Goal: Information Seeking & Learning: Learn about a topic

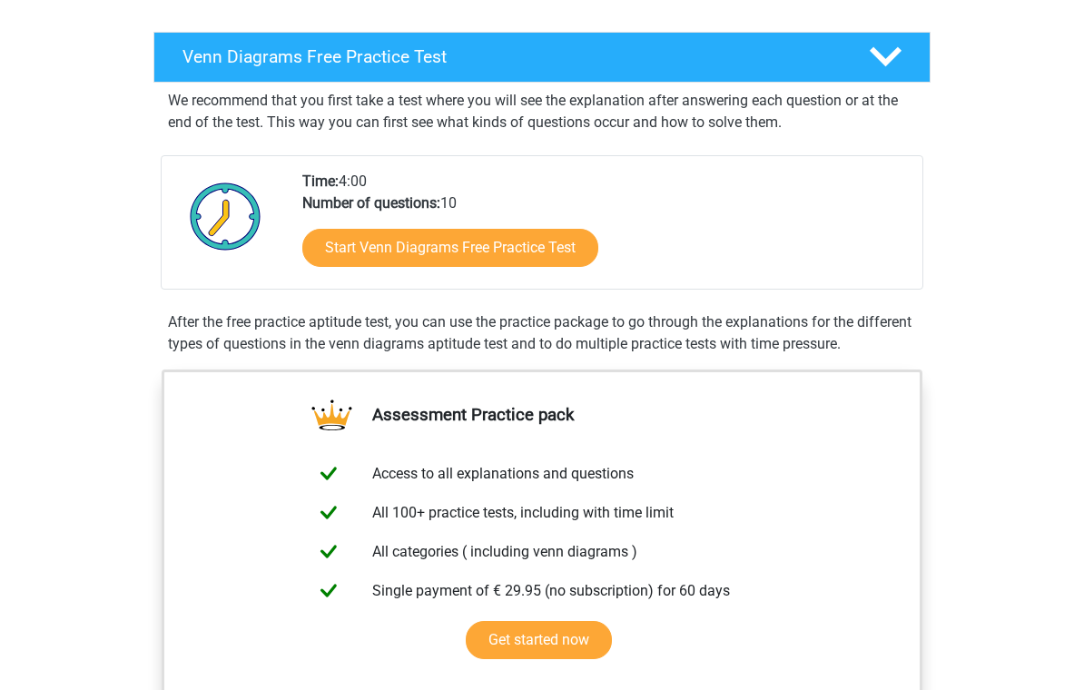
scroll to position [269, 0]
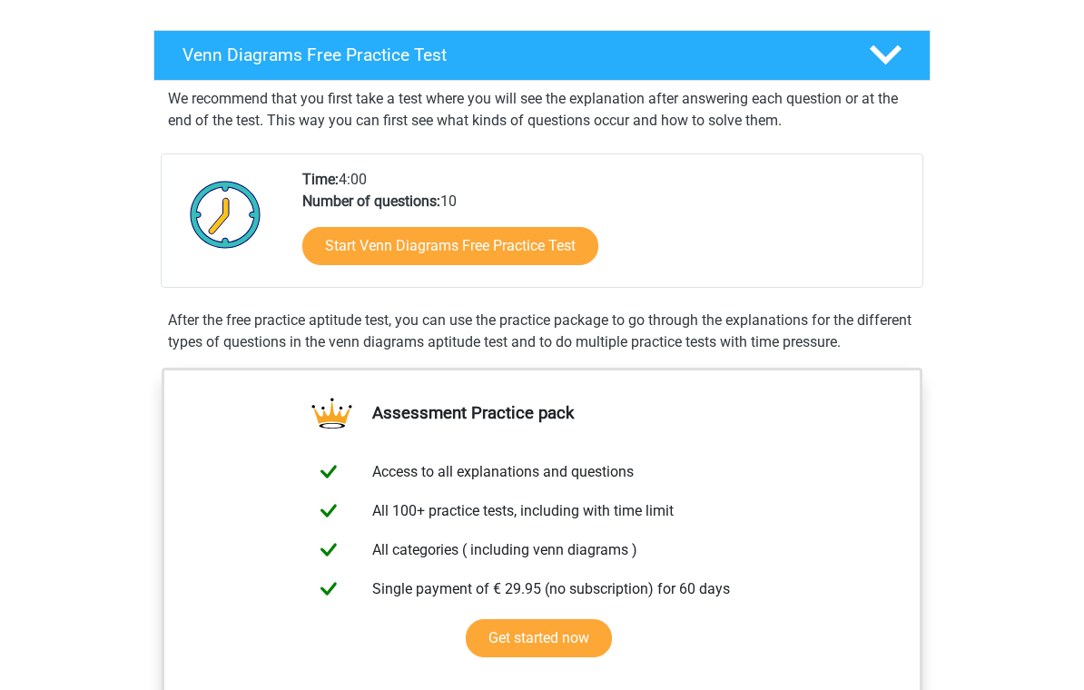
click at [504, 251] on link "Start Venn Diagrams Free Practice Test" at bounding box center [450, 246] width 296 height 38
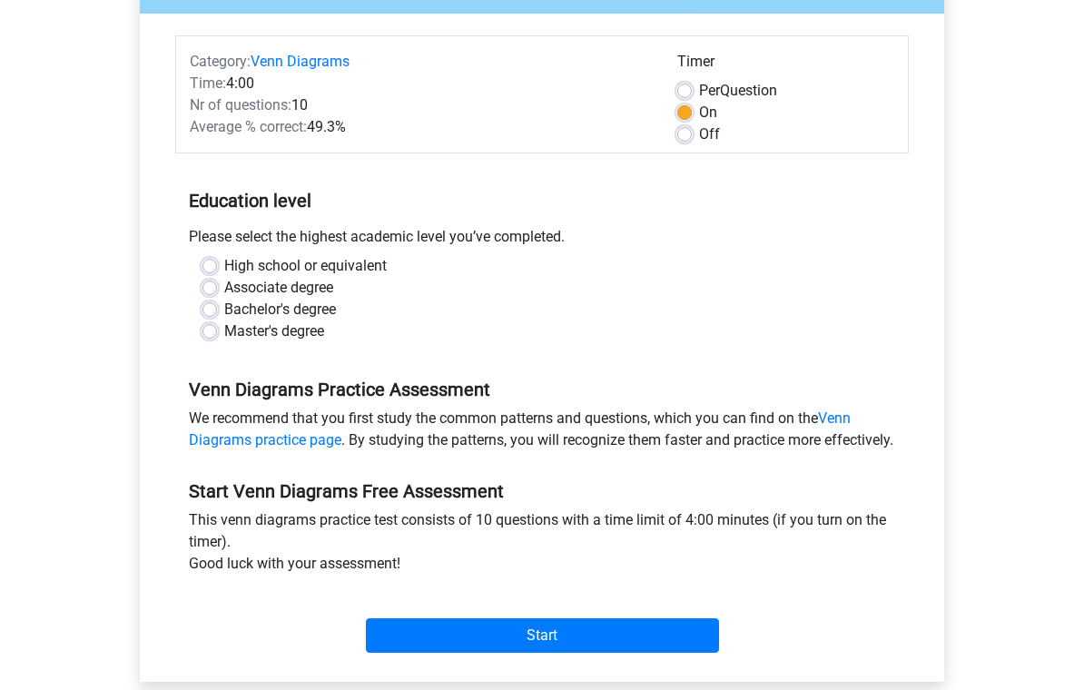
scroll to position [203, 0]
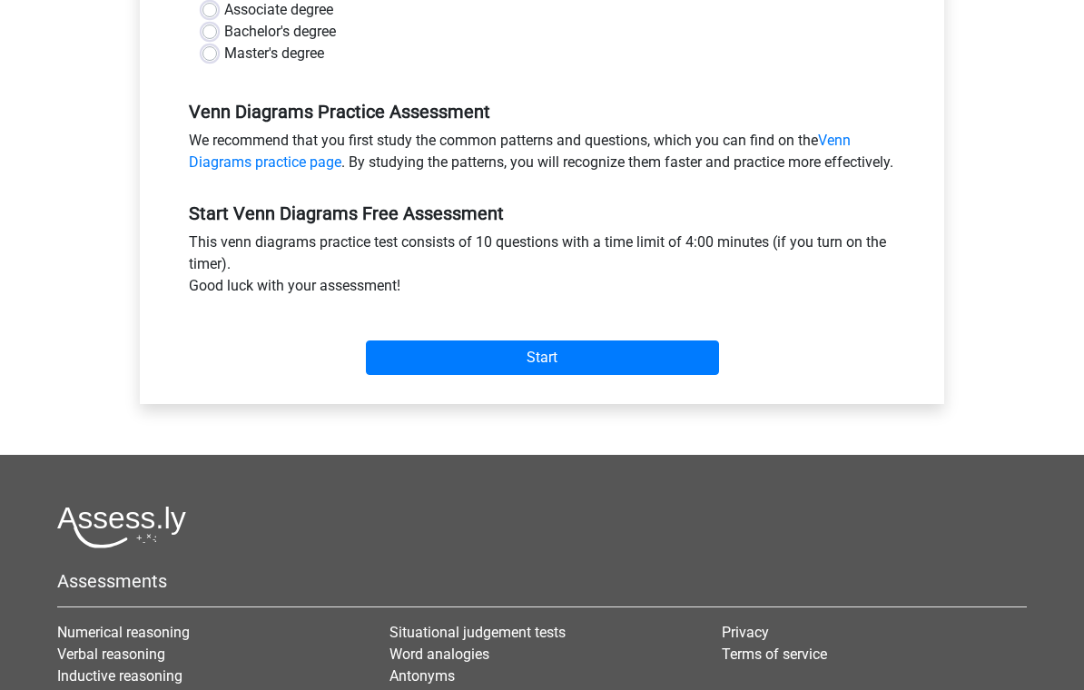
click at [695, 376] on input "Start" at bounding box center [542, 358] width 353 height 34
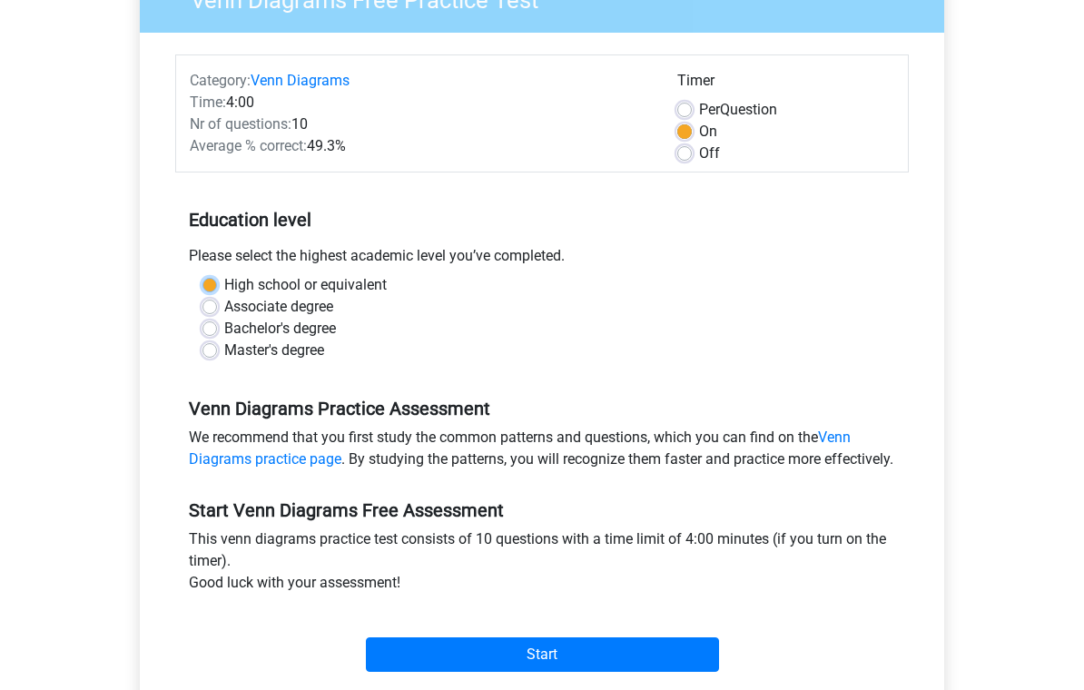
scroll to position [181, 0]
click at [224, 285] on label "High school or equivalent" at bounding box center [305, 286] width 162 height 22
click at [204, 285] on input "High school or equivalent" at bounding box center [209, 284] width 15 height 18
radio input "true"
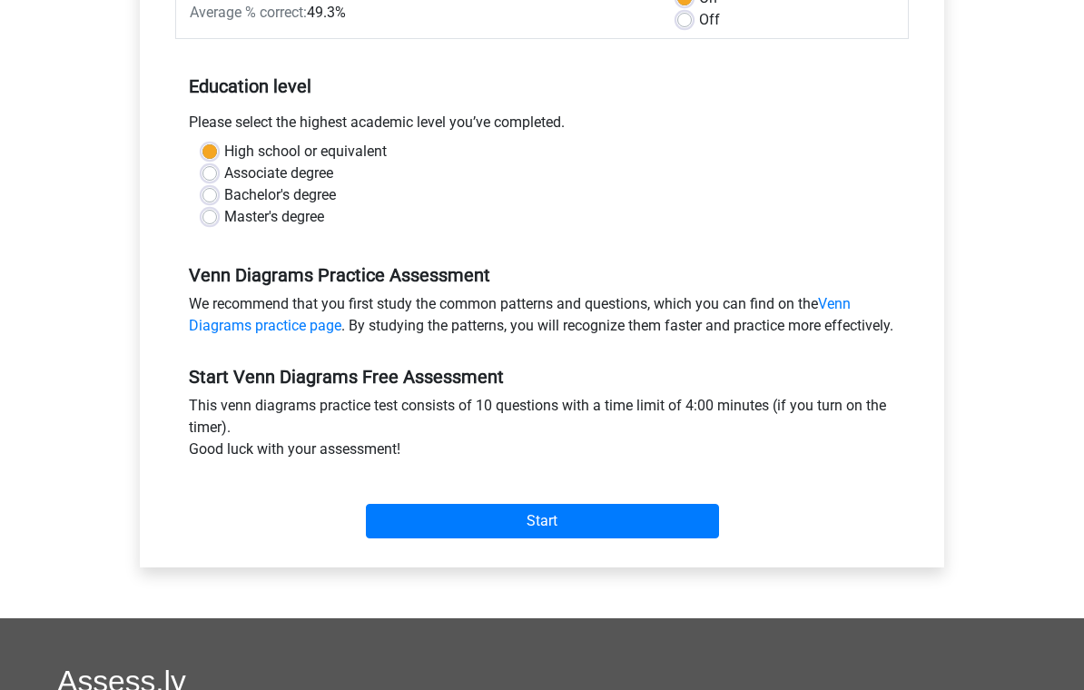
scroll to position [314, 0]
click at [693, 539] on input "Start" at bounding box center [542, 522] width 353 height 34
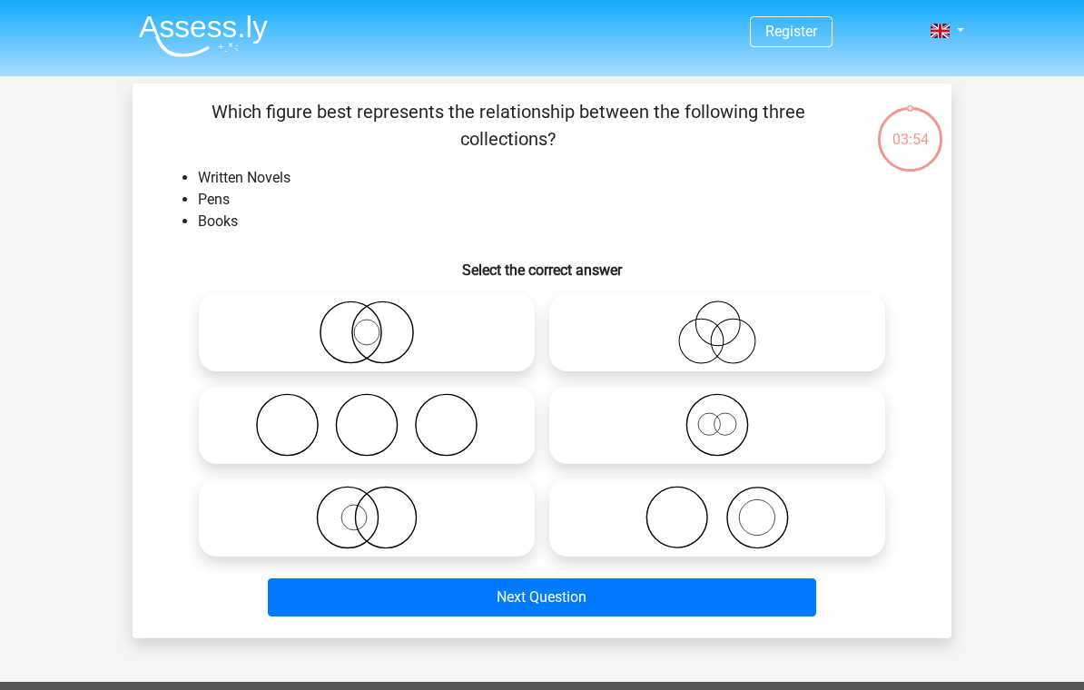
click at [803, 338] on icon at bounding box center [716, 332] width 321 height 64
click at [729, 323] on input "radio" at bounding box center [723, 317] width 12 height 12
radio input "true"
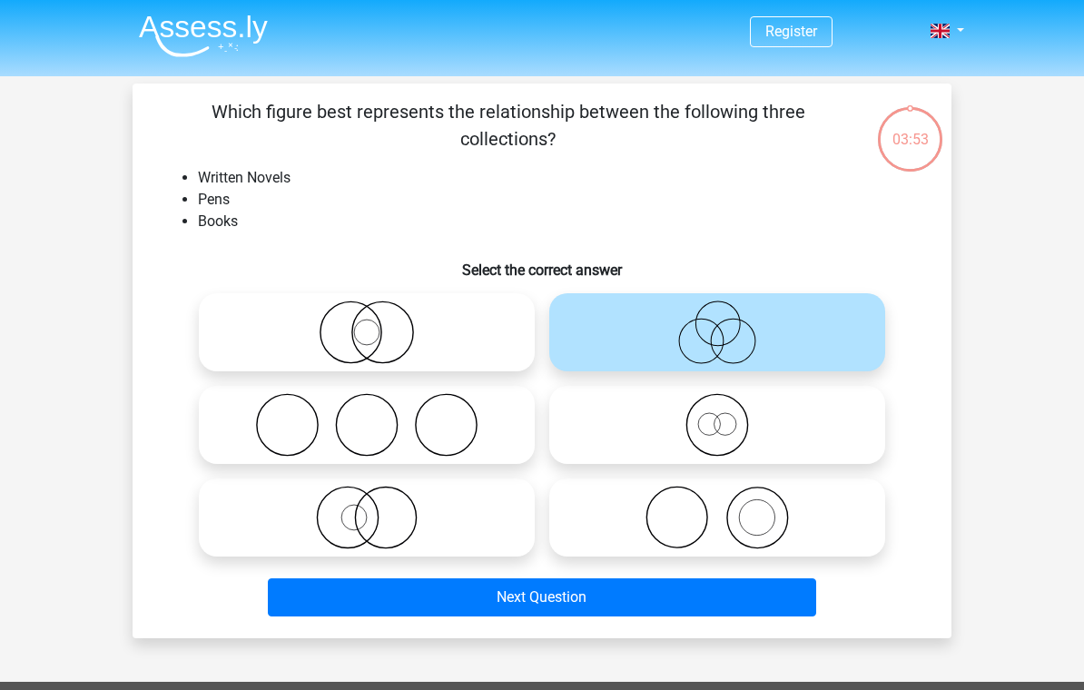
click at [743, 596] on button "Next Question" at bounding box center [542, 597] width 549 height 38
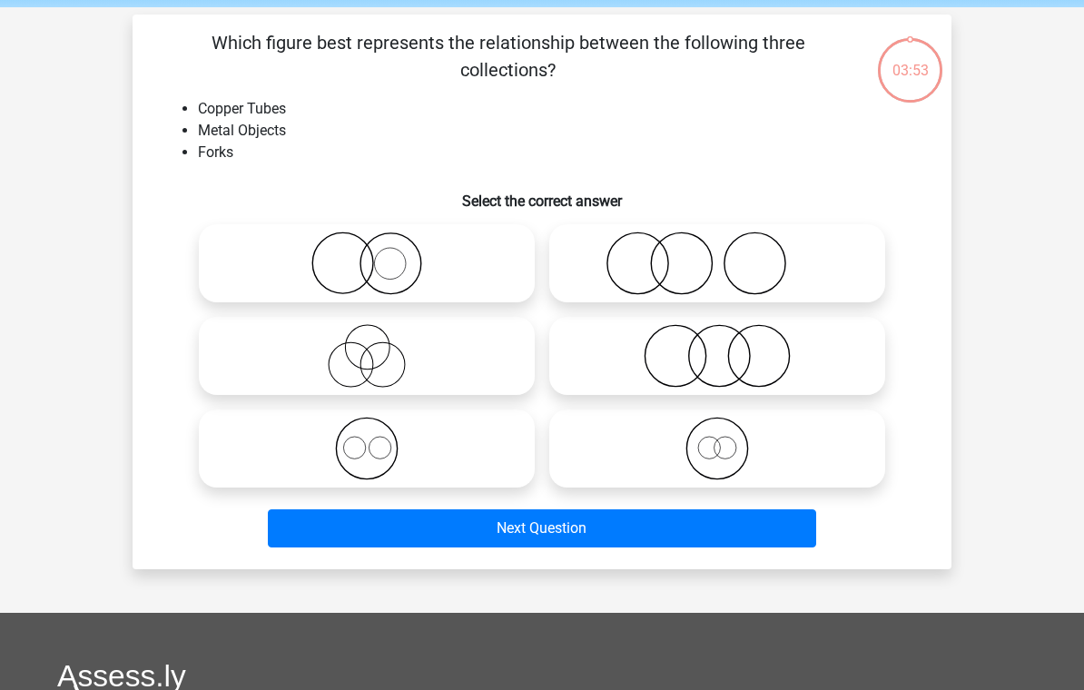
scroll to position [84, 0]
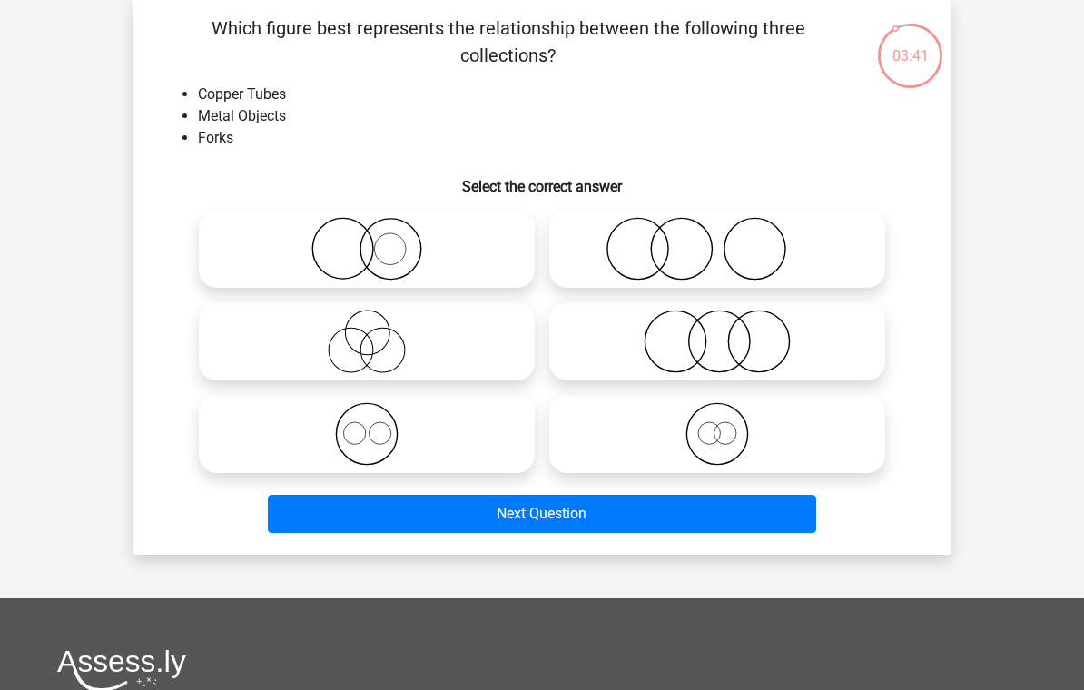
click at [231, 333] on icon at bounding box center [366, 342] width 321 height 64
click at [367, 332] on input "radio" at bounding box center [373, 326] width 12 height 12
radio input "true"
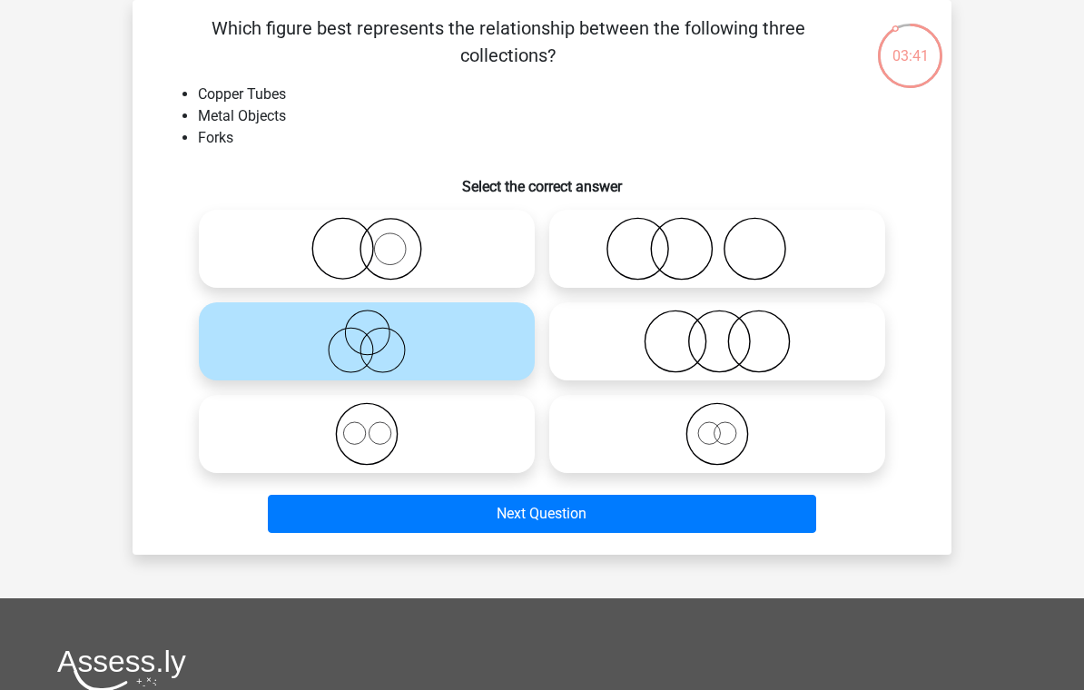
click at [745, 515] on button "Next Question" at bounding box center [542, 514] width 549 height 38
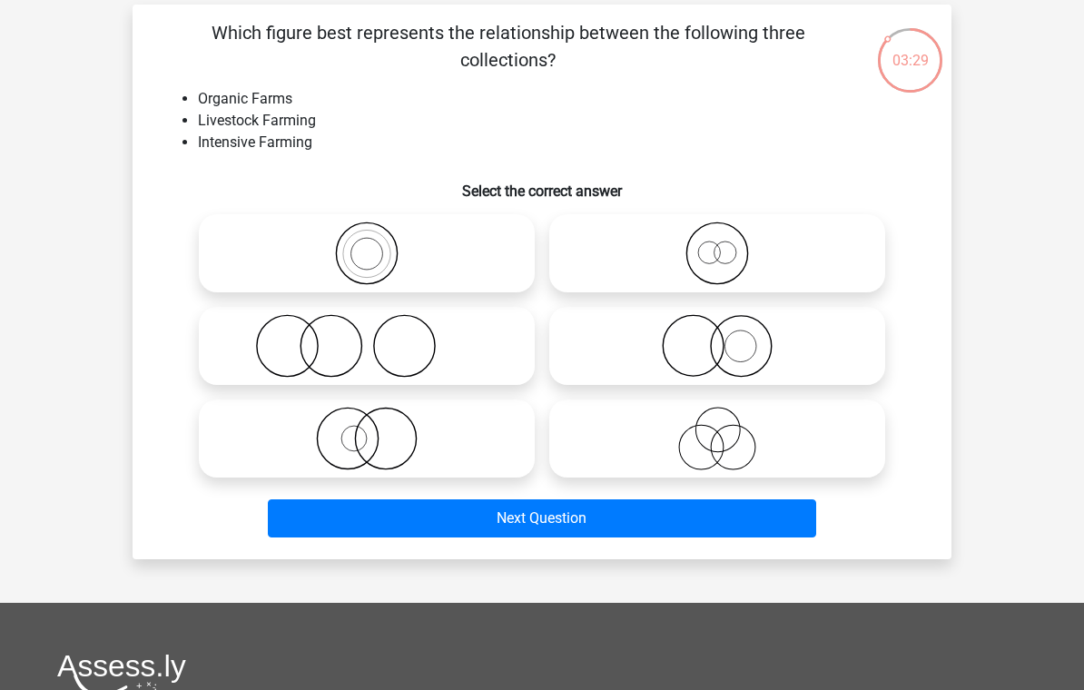
scroll to position [93, 0]
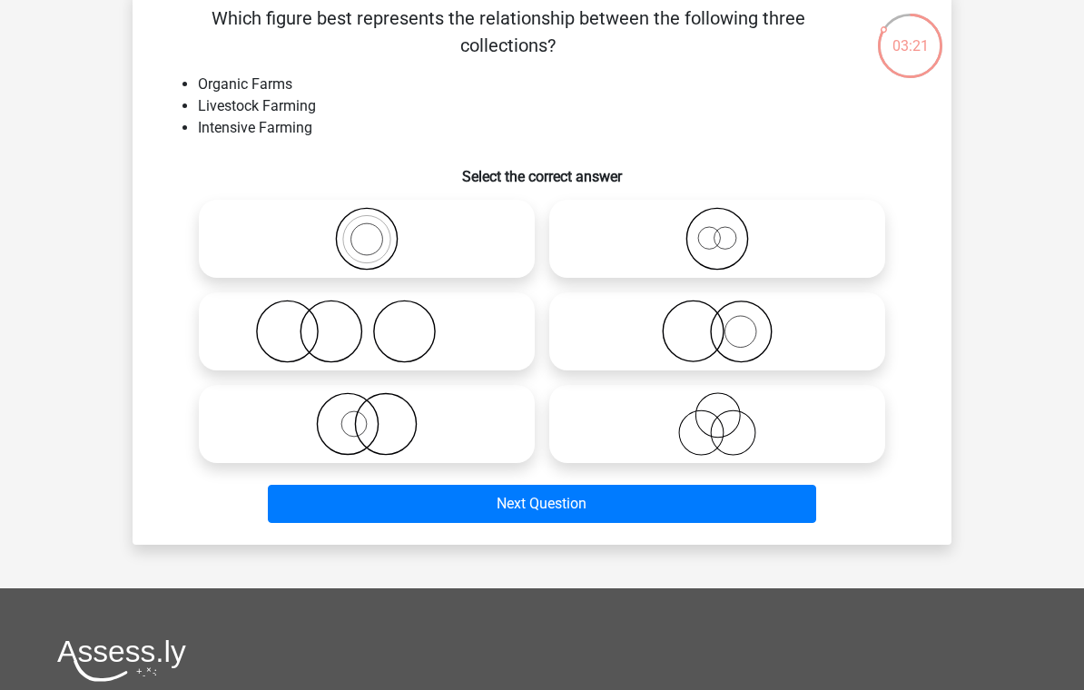
click at [849, 235] on icon at bounding box center [716, 239] width 321 height 64
click at [729, 230] on input "radio" at bounding box center [723, 224] width 12 height 12
radio input "true"
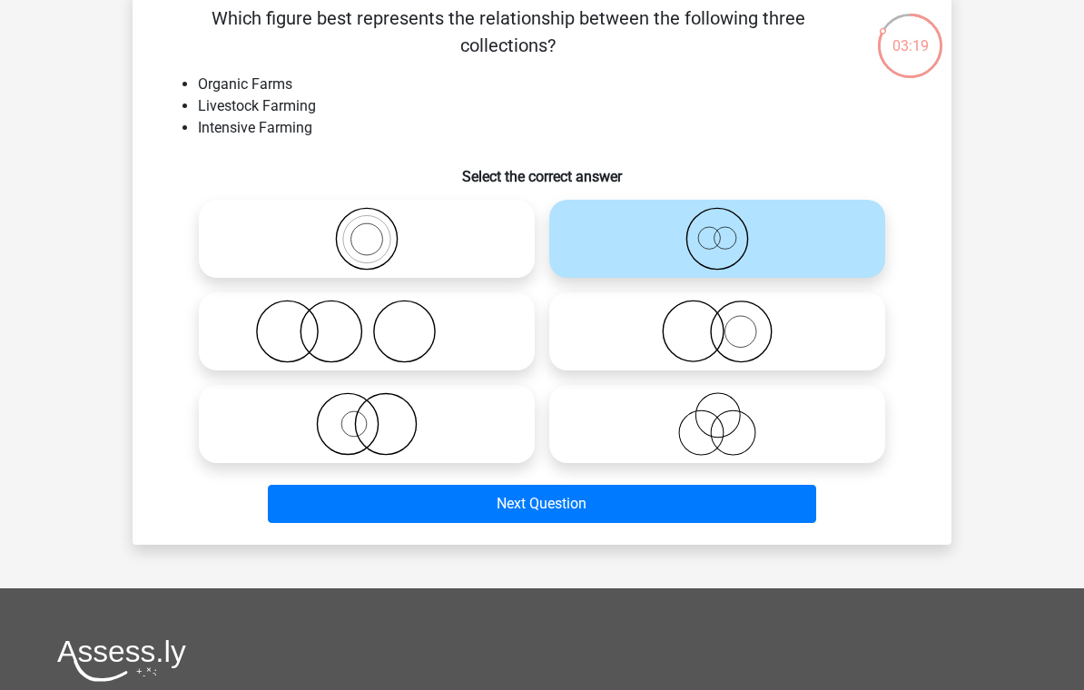
click at [750, 509] on button "Next Question" at bounding box center [542, 504] width 549 height 38
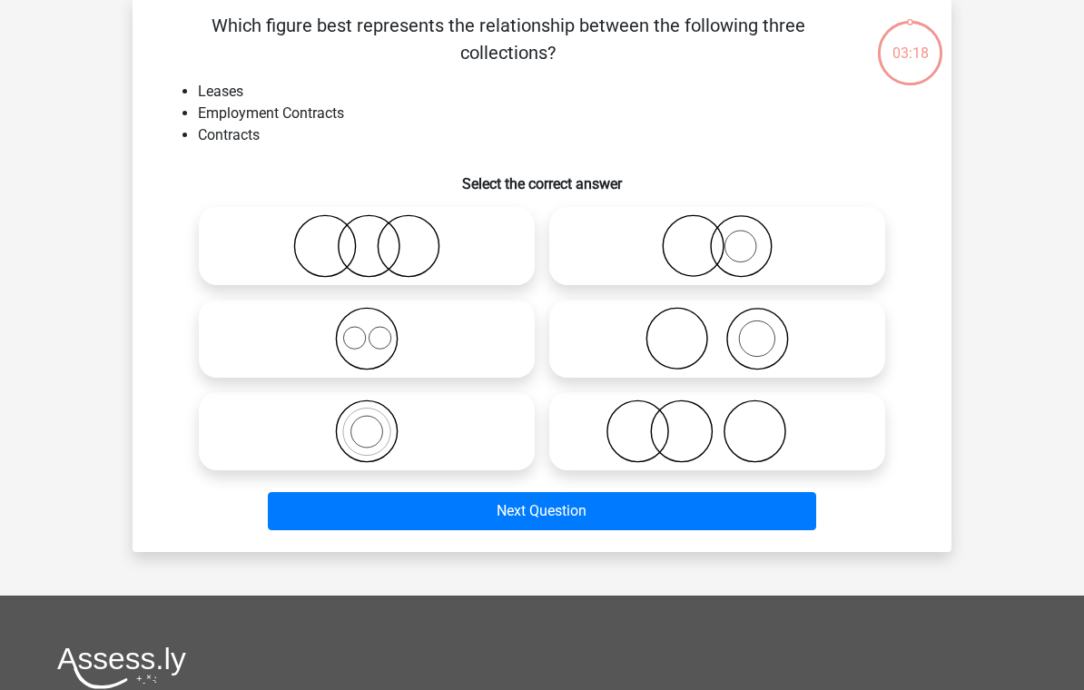
scroll to position [84, 0]
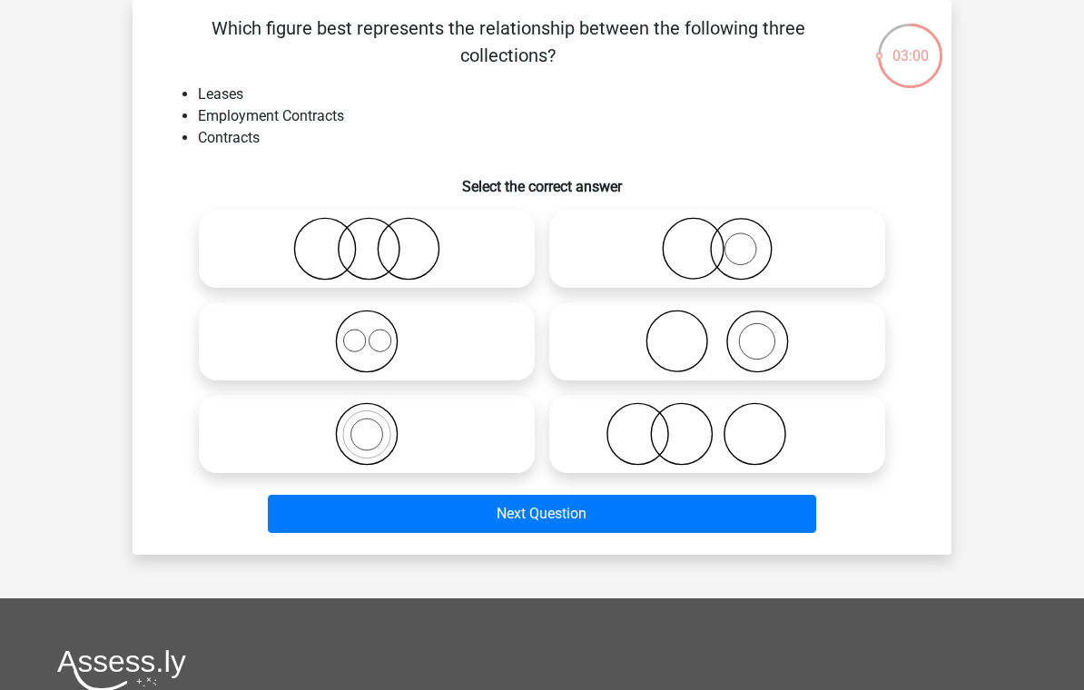
click at [463, 434] on icon at bounding box center [366, 434] width 321 height 64
click at [379, 425] on input "radio" at bounding box center [373, 419] width 12 height 12
radio input "true"
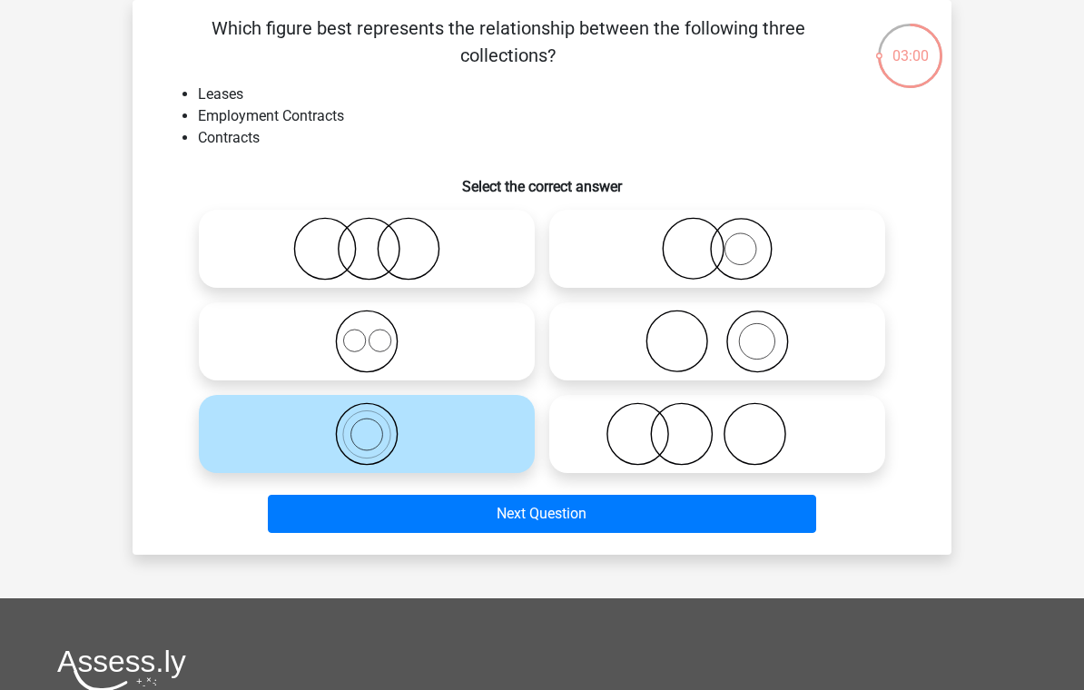
click at [540, 513] on button "Next Question" at bounding box center [542, 514] width 549 height 38
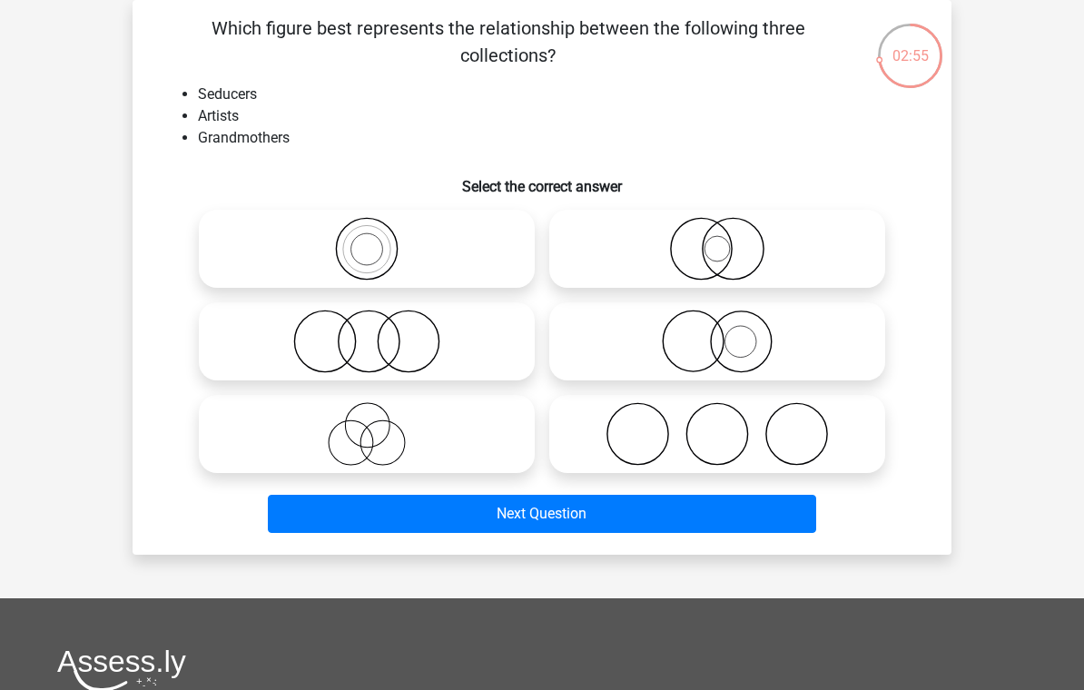
click at [457, 347] on icon at bounding box center [366, 342] width 321 height 64
click at [379, 332] on input "radio" at bounding box center [373, 326] width 12 height 12
radio input "true"
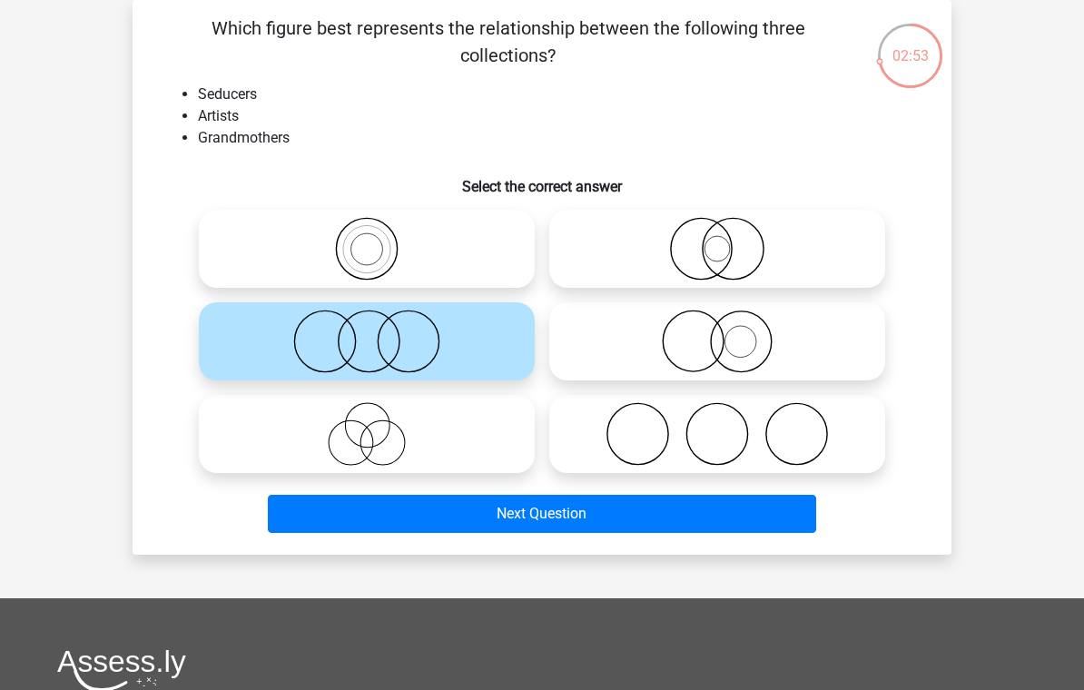
click at [714, 438] on icon at bounding box center [716, 434] width 321 height 64
click at [717, 425] on input "radio" at bounding box center [723, 419] width 12 height 12
radio input "true"
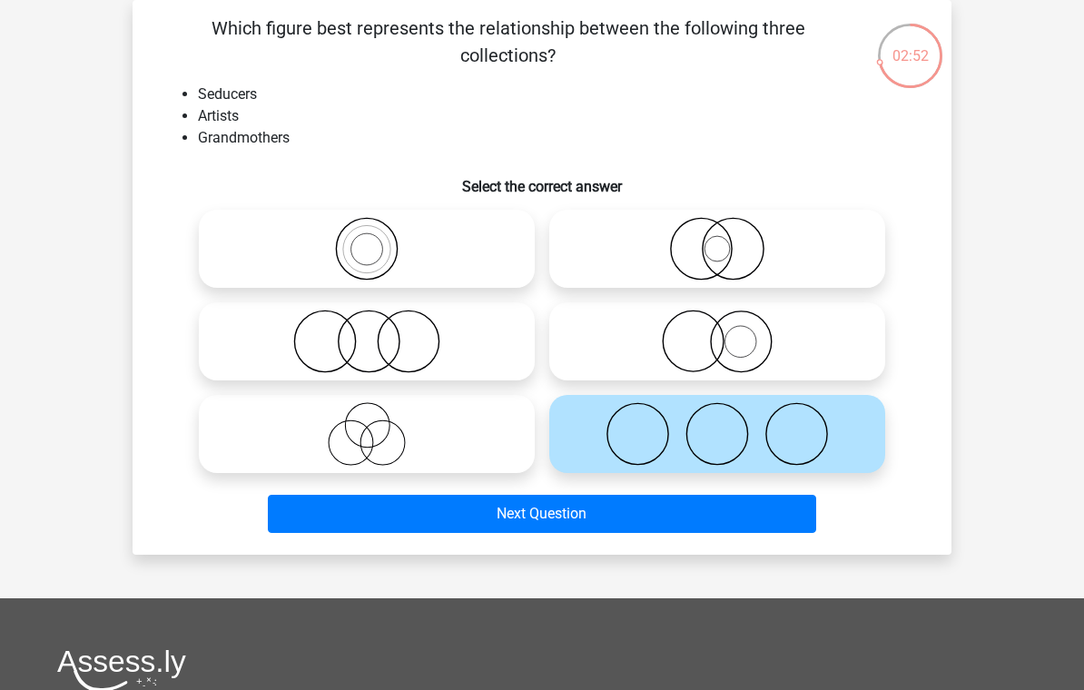
click at [701, 519] on button "Next Question" at bounding box center [542, 514] width 549 height 38
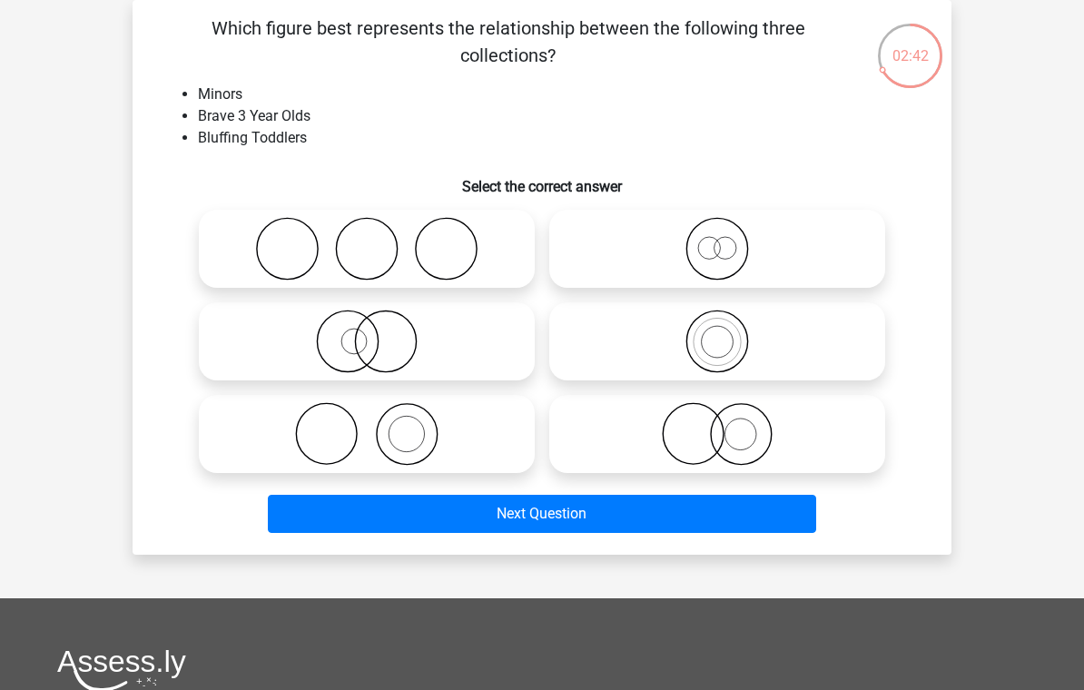
click at [745, 245] on icon at bounding box center [716, 249] width 321 height 64
click at [729, 240] on input "radio" at bounding box center [723, 234] width 12 height 12
radio input "true"
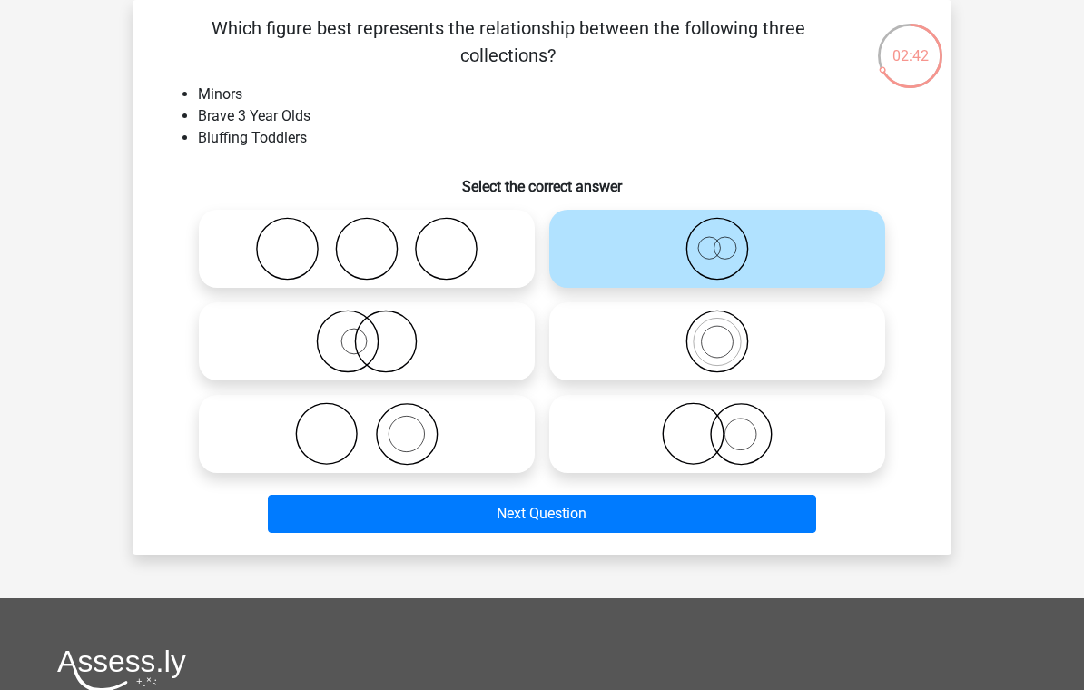
click at [701, 521] on button "Next Question" at bounding box center [542, 514] width 549 height 38
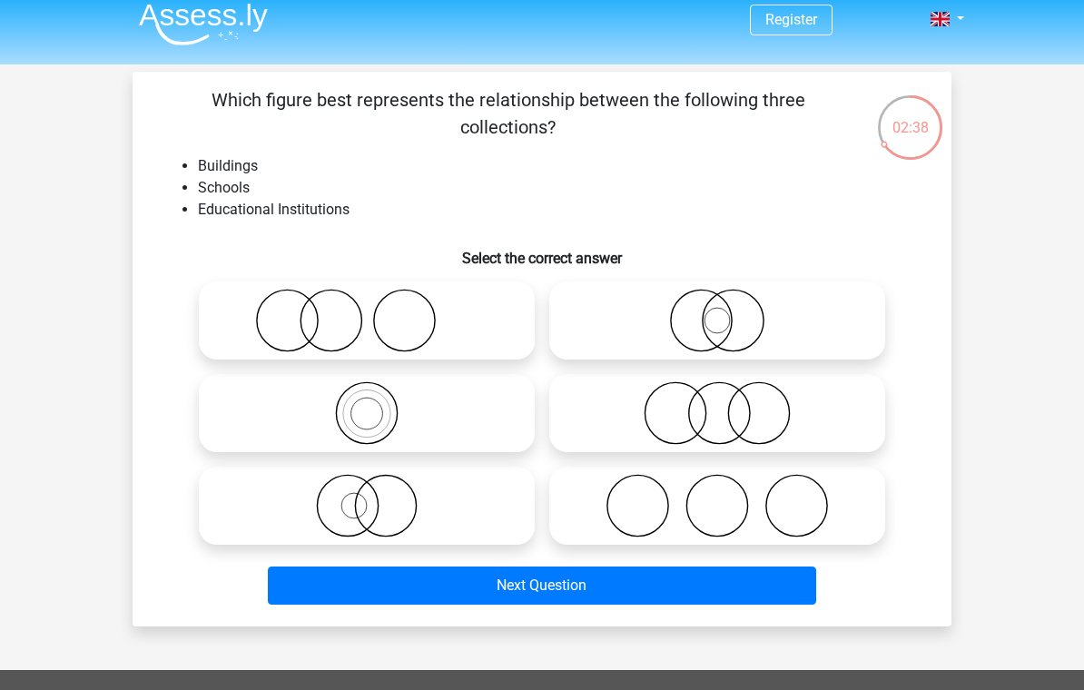
scroll to position [14, 0]
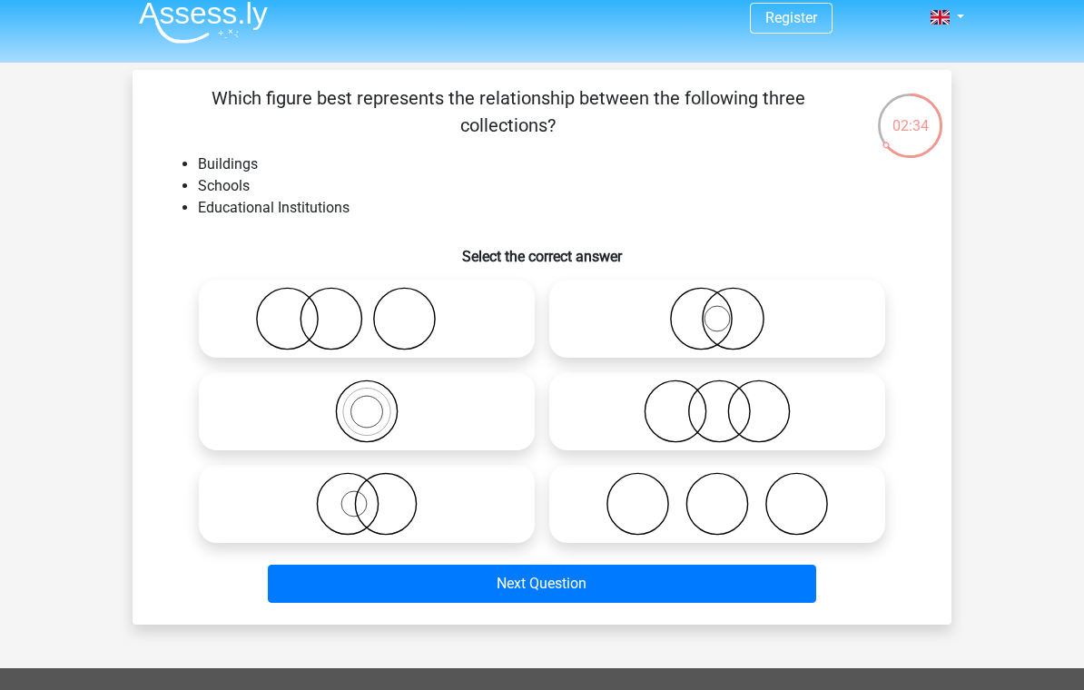
click at [487, 430] on icon at bounding box center [366, 411] width 321 height 64
click at [379, 402] on input "radio" at bounding box center [373, 396] width 12 height 12
radio input "true"
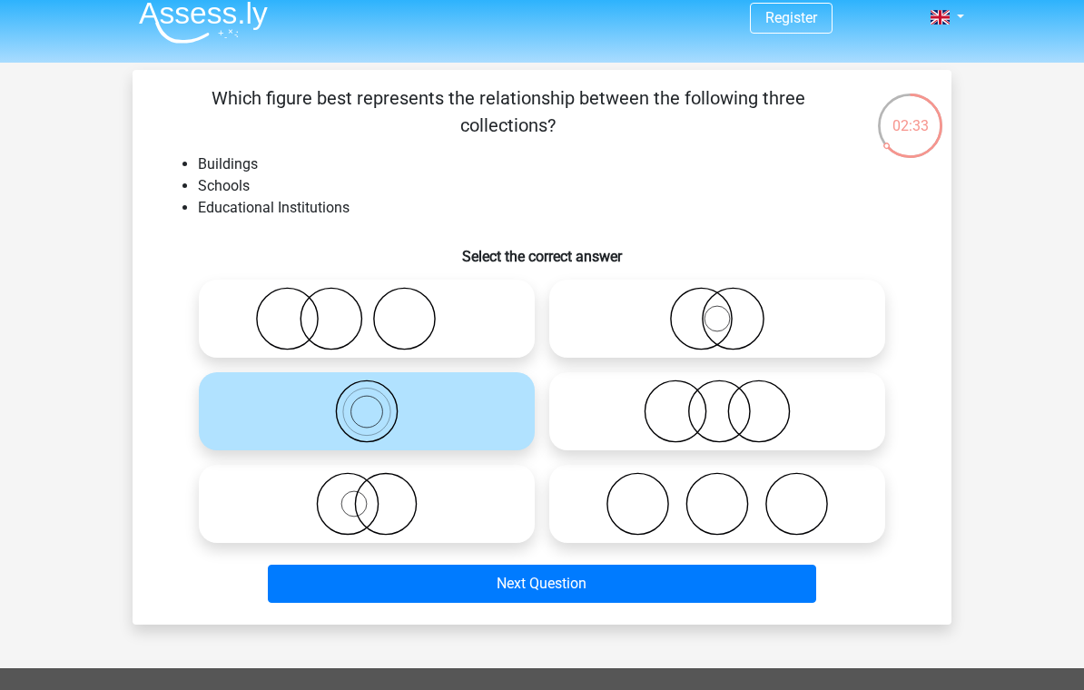
click at [734, 589] on button "Next Question" at bounding box center [542, 584] width 549 height 38
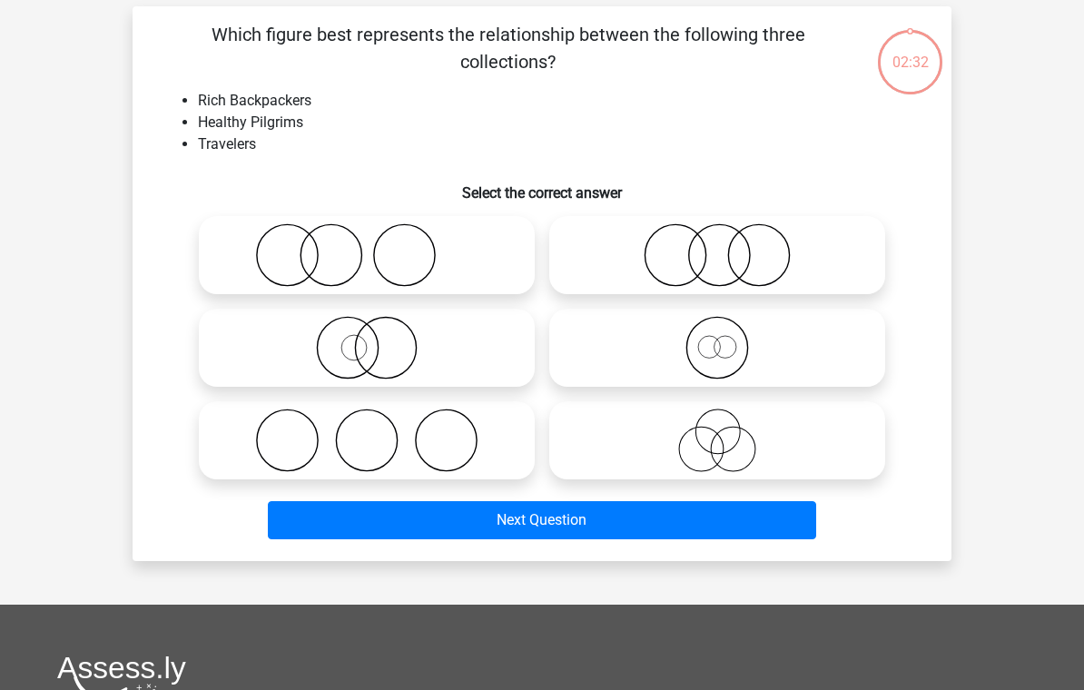
scroll to position [84, 0]
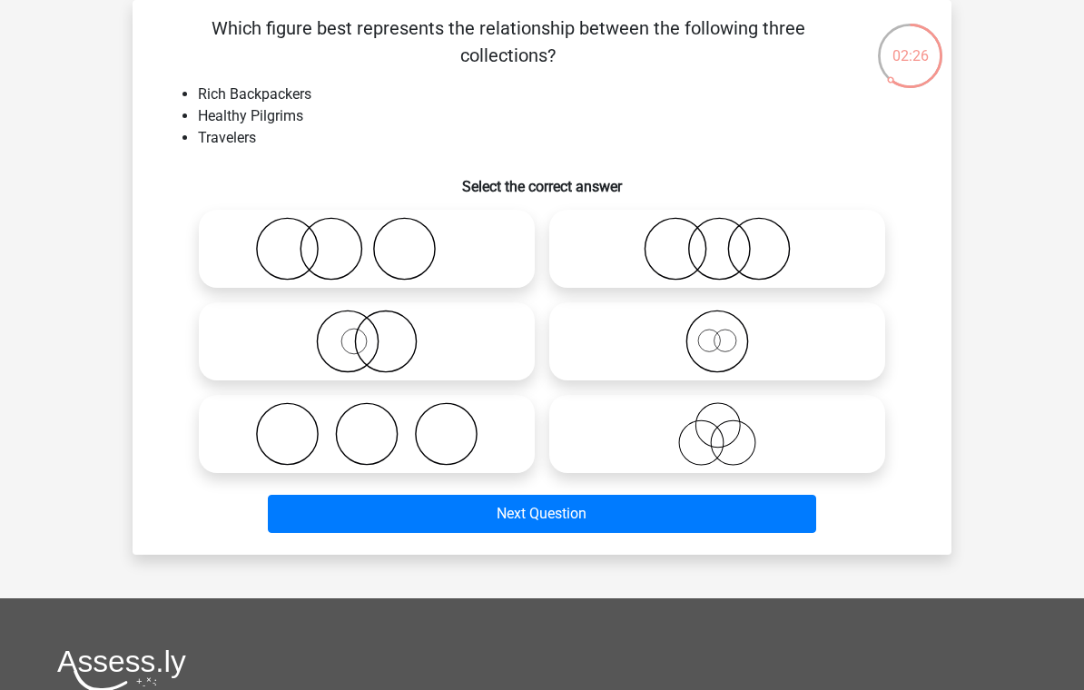
click at [771, 457] on icon at bounding box center [716, 434] width 321 height 64
click at [729, 425] on input "radio" at bounding box center [723, 419] width 12 height 12
radio input "true"
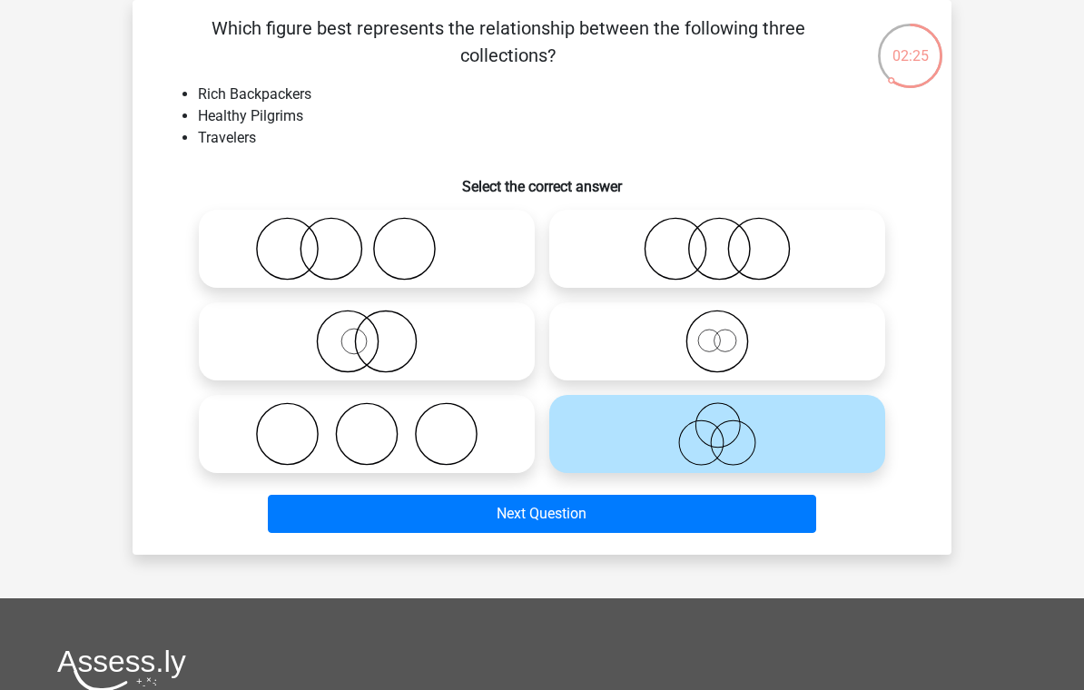
click at [738, 519] on button "Next Question" at bounding box center [542, 514] width 549 height 38
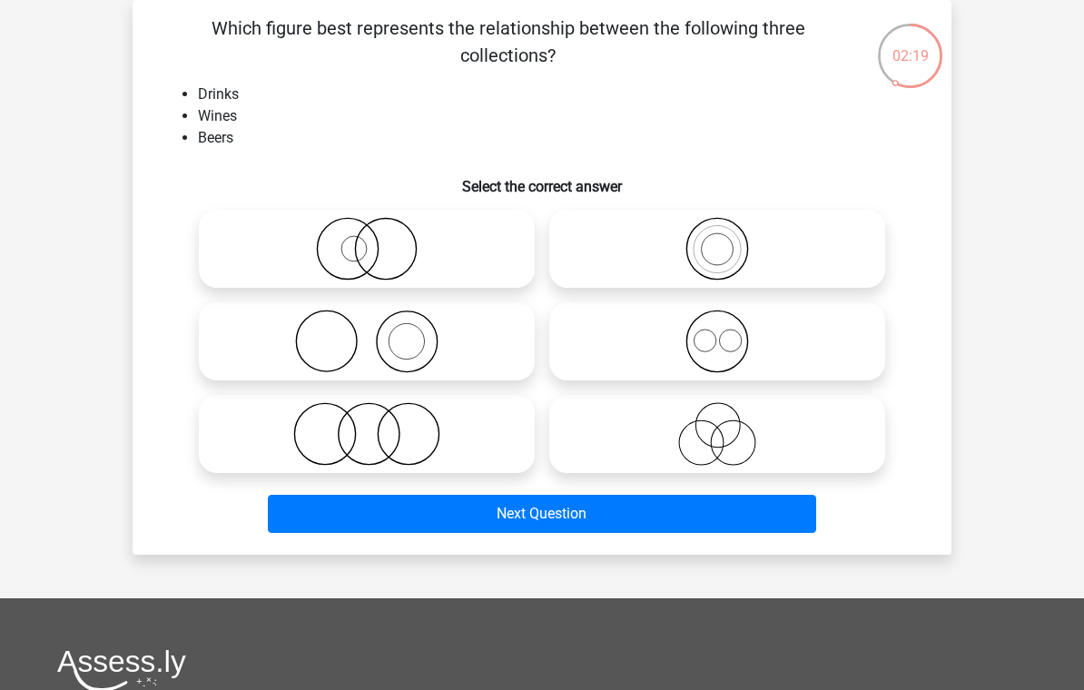
click at [767, 347] on icon at bounding box center [716, 342] width 321 height 64
click at [729, 332] on input "radio" at bounding box center [723, 326] width 12 height 12
radio input "true"
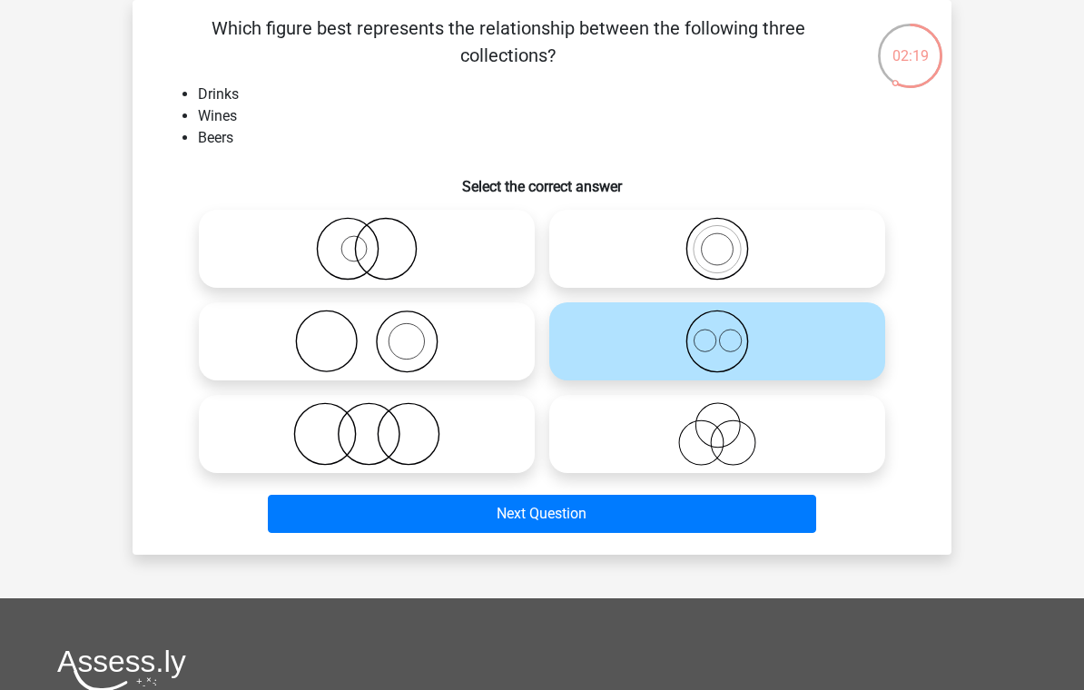
click at [733, 517] on button "Next Question" at bounding box center [542, 514] width 549 height 38
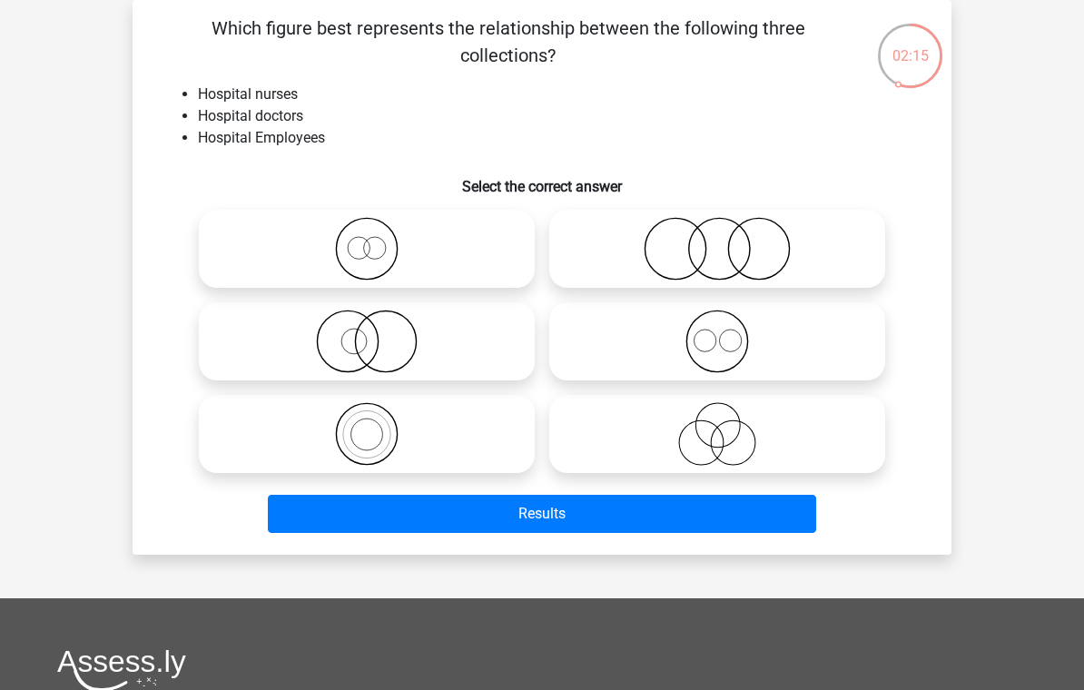
click at [494, 440] on icon at bounding box center [366, 434] width 321 height 64
click at [379, 425] on input "radio" at bounding box center [373, 419] width 12 height 12
radio input "true"
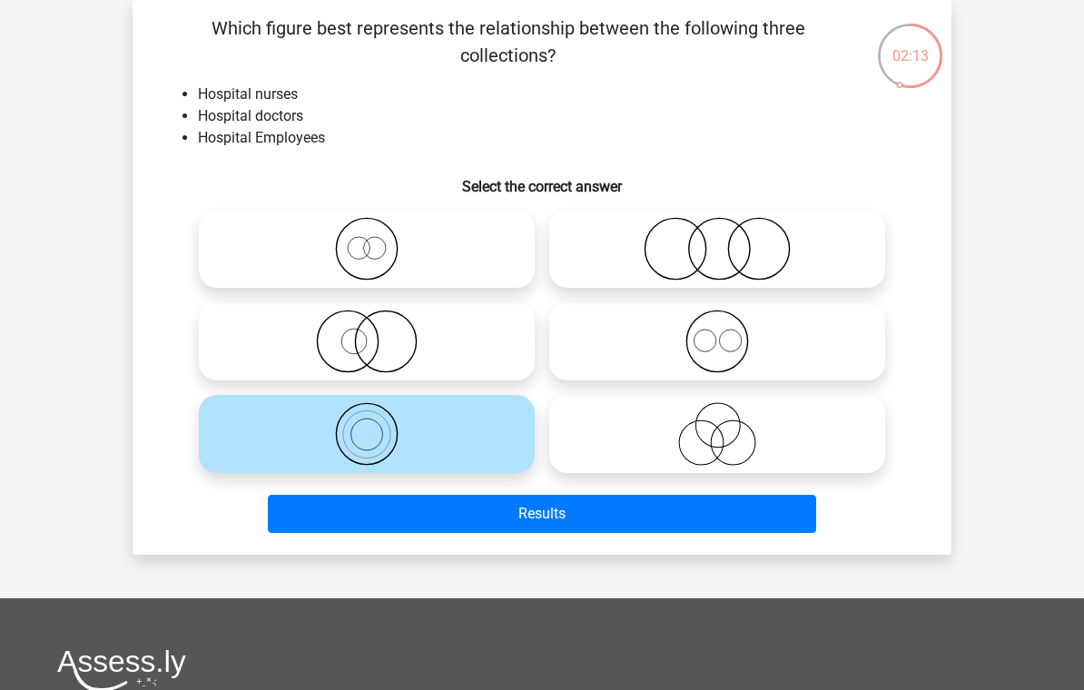
click at [638, 418] on icon at bounding box center [716, 434] width 321 height 64
click at [717, 418] on input "radio" at bounding box center [723, 419] width 12 height 12
radio input "true"
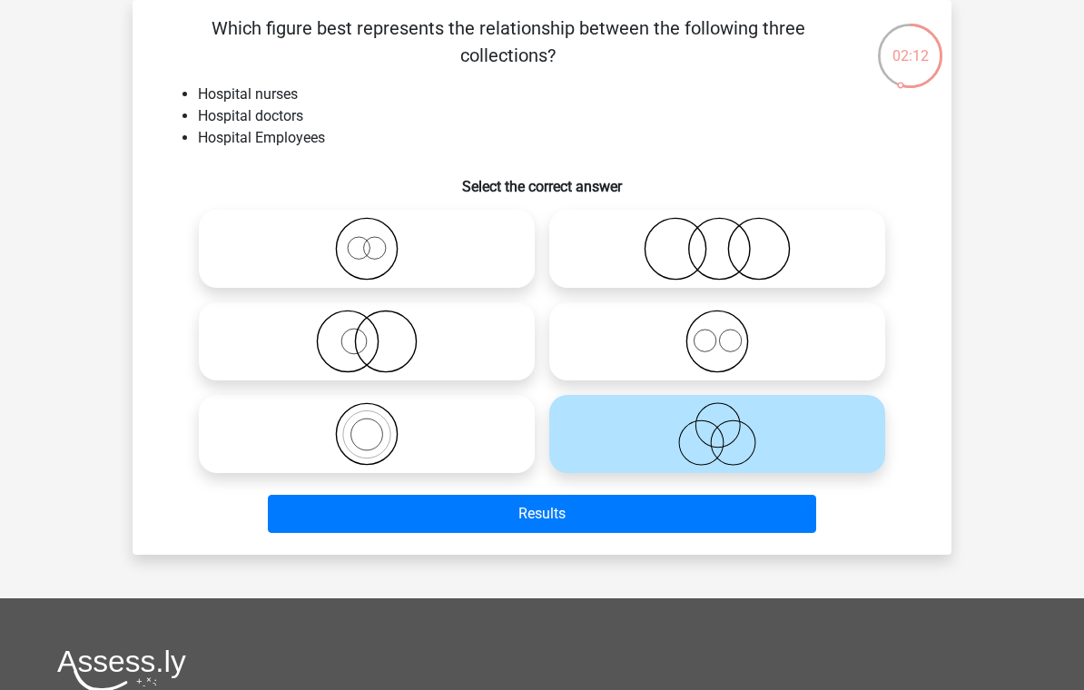
click at [725, 514] on button "Results" at bounding box center [542, 514] width 549 height 38
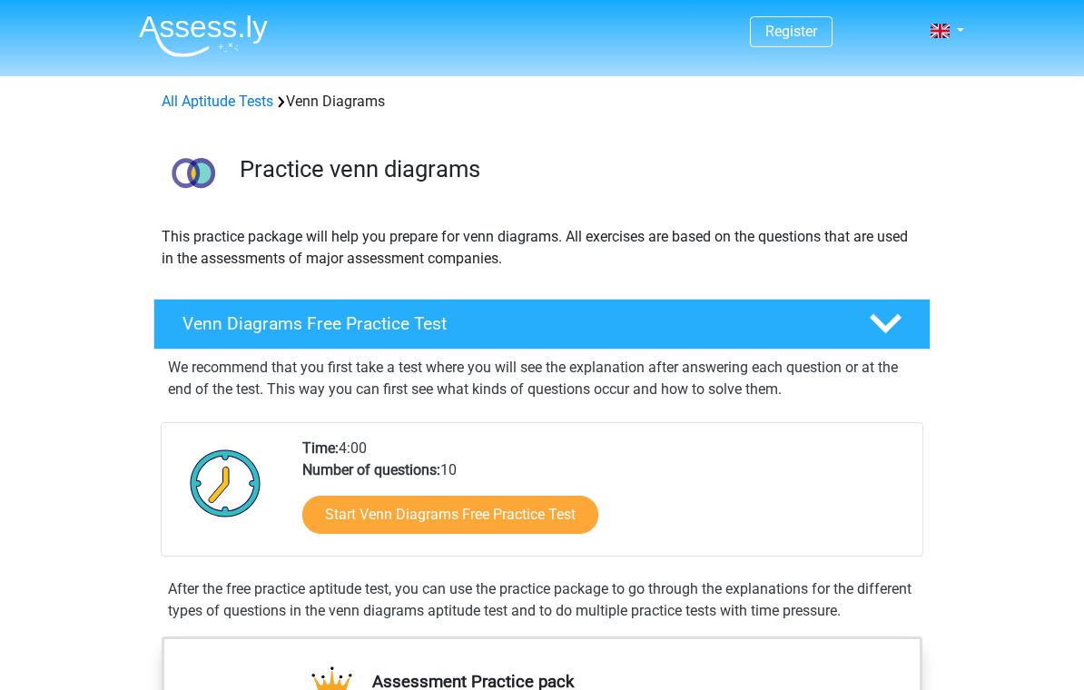
scroll to position [297, 0]
